Goal: Task Accomplishment & Management: Use online tool/utility

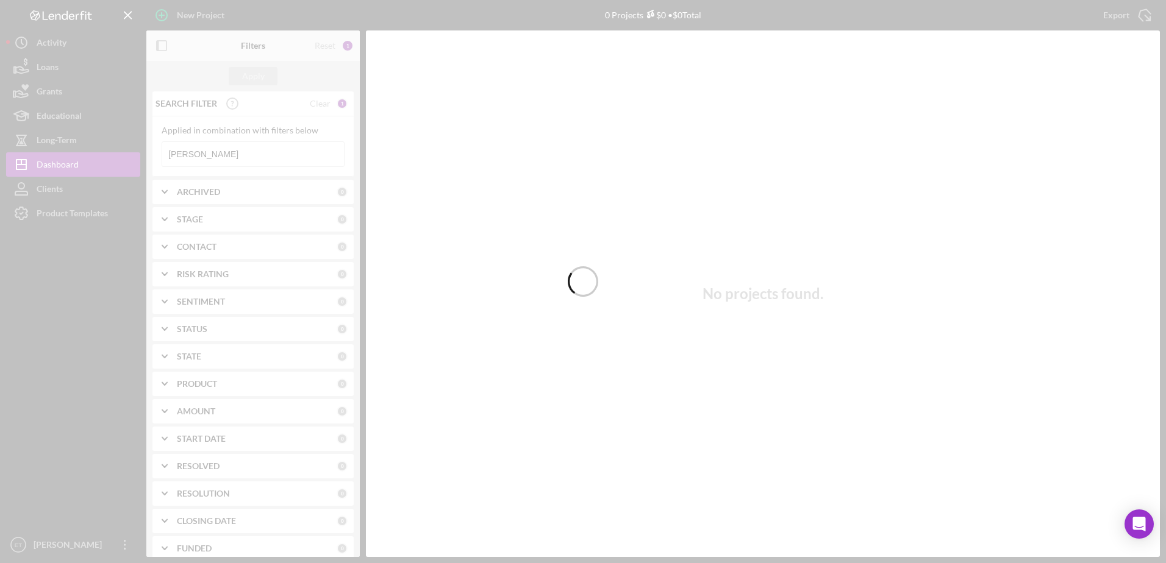
click at [213, 155] on div at bounding box center [583, 281] width 1166 height 563
click at [218, 155] on div at bounding box center [583, 281] width 1166 height 563
click at [230, 154] on div at bounding box center [583, 281] width 1166 height 563
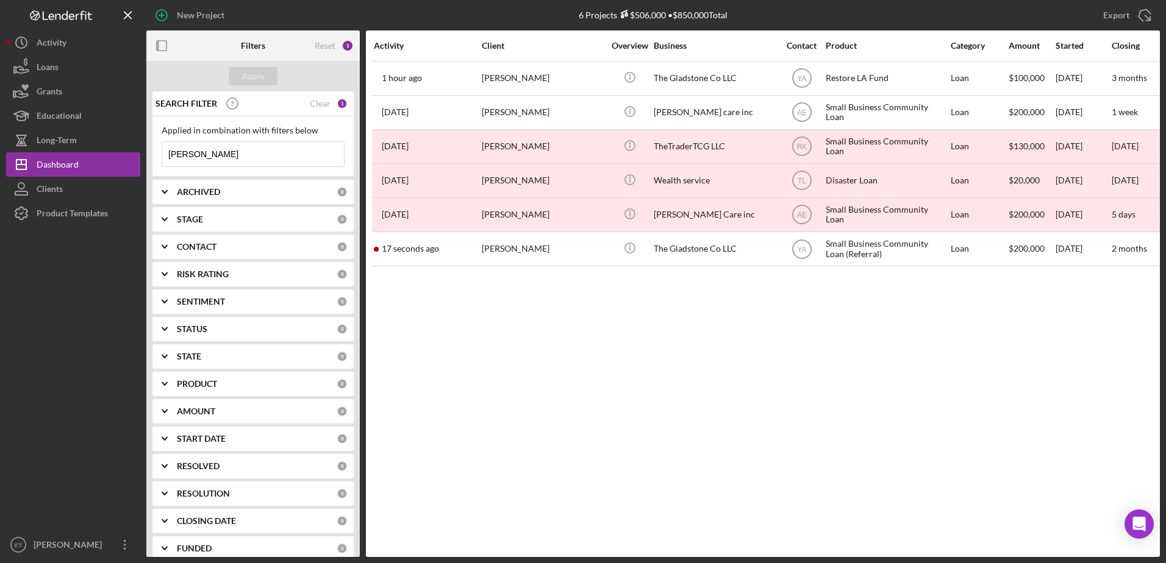
click at [260, 155] on input "[PERSON_NAME]" at bounding box center [253, 154] width 182 height 24
click at [261, 155] on input "[PERSON_NAME]" at bounding box center [253, 154] width 182 height 24
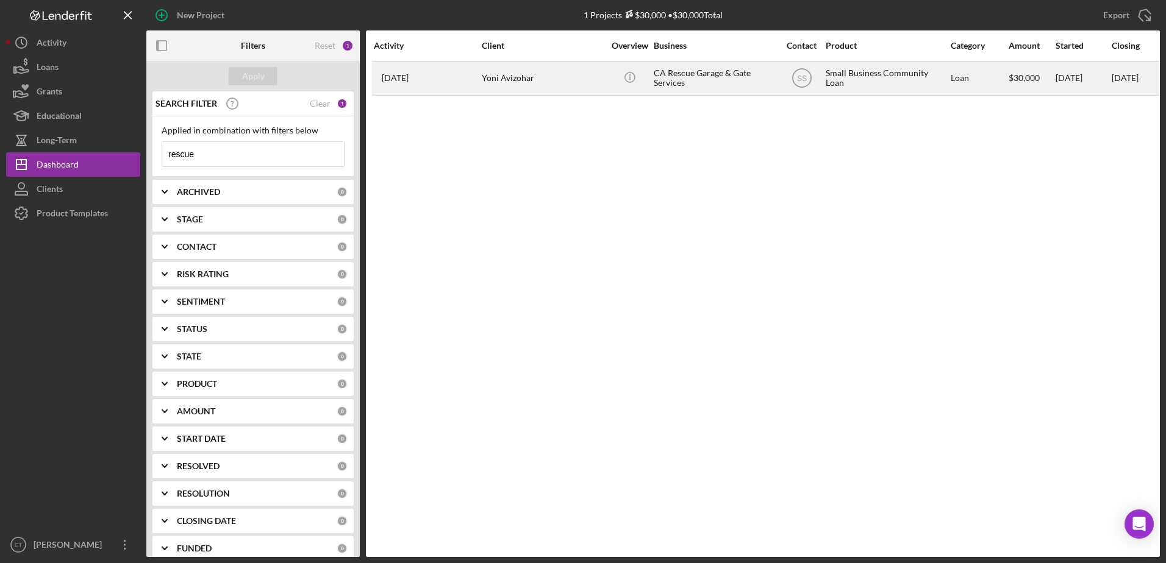
type input "rescue"
click at [511, 84] on div "Yoni Avizohar" at bounding box center [543, 78] width 122 height 32
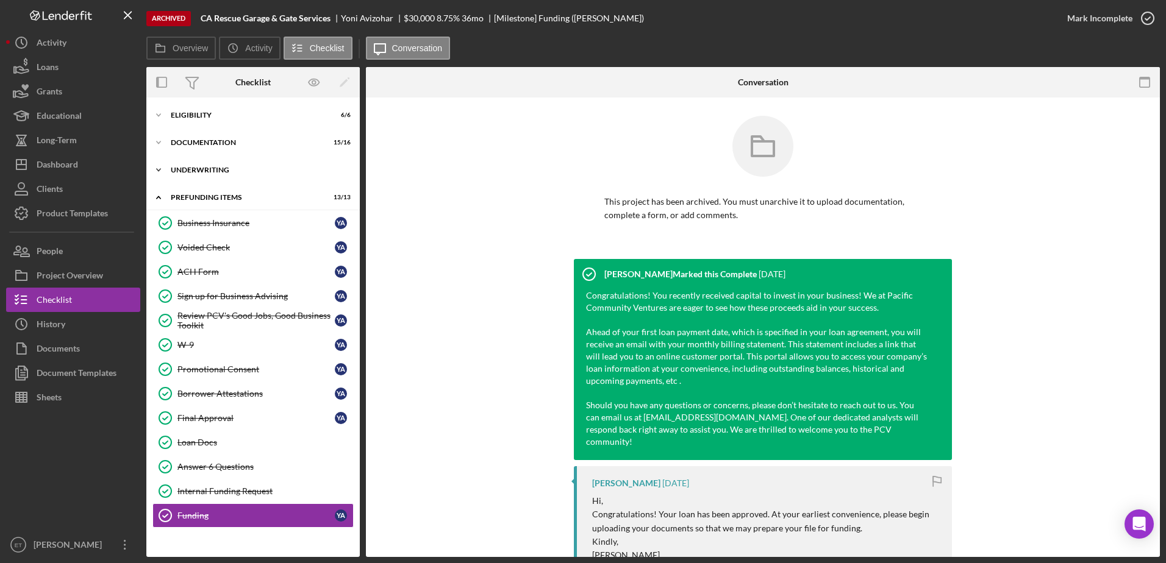
click at [224, 166] on div "Icon/Expander Underwriting 11 / 12" at bounding box center [252, 170] width 213 height 24
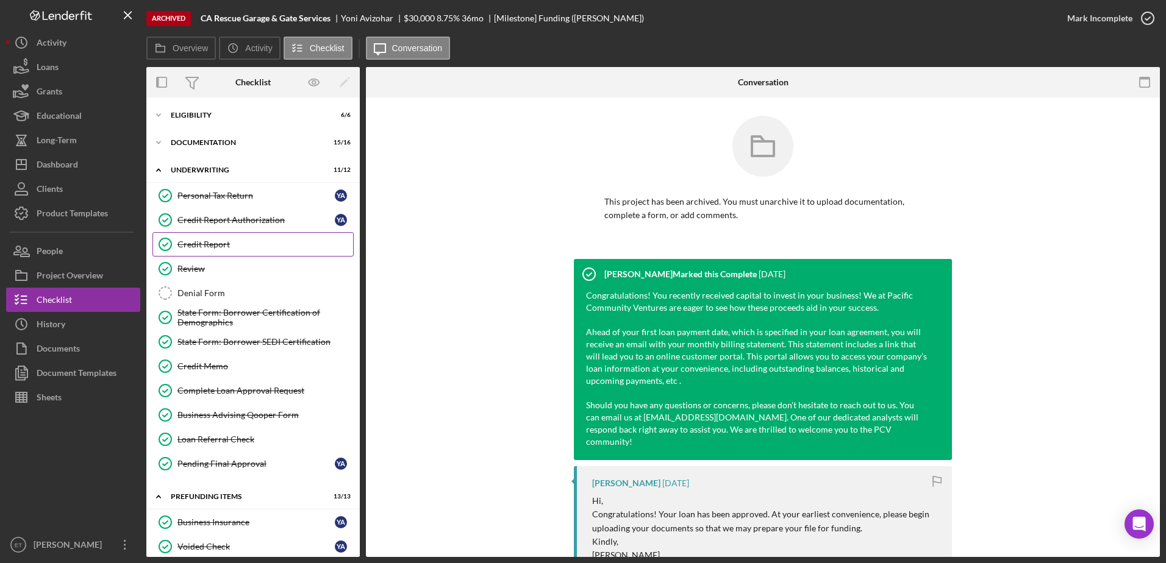
click at [227, 237] on link "Credit Report Credit Report" at bounding box center [252, 244] width 201 height 24
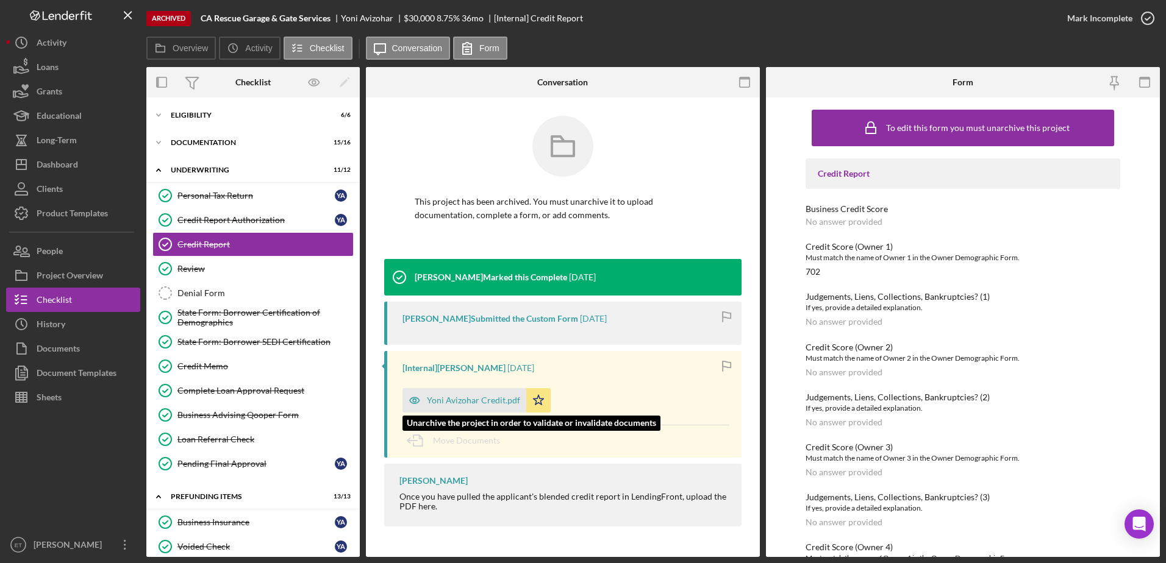
click at [465, 391] on div "Yoni Avizohar Credit.pdf" at bounding box center [464, 400] width 124 height 24
